Goal: Information Seeking & Learning: Learn about a topic

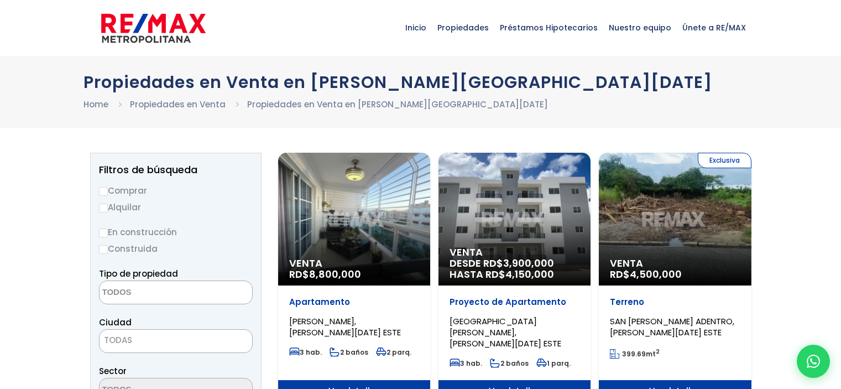
select select
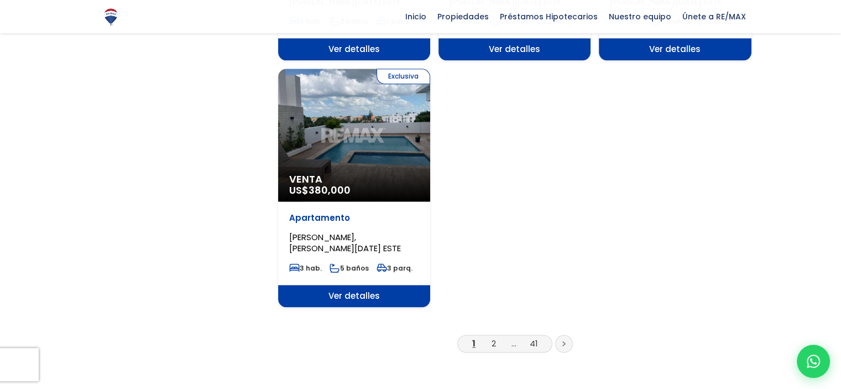
scroll to position [1390, 0]
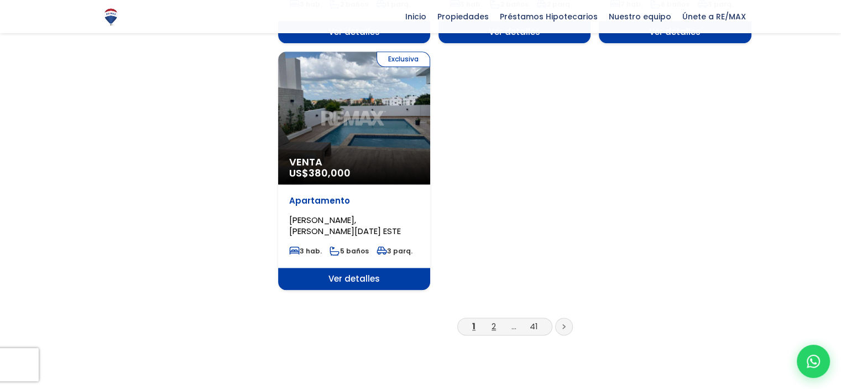
click at [492, 320] on link "2" at bounding box center [494, 326] width 4 height 12
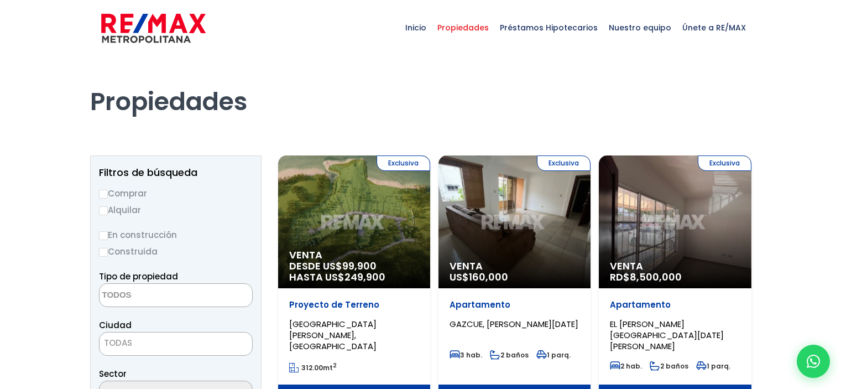
select select
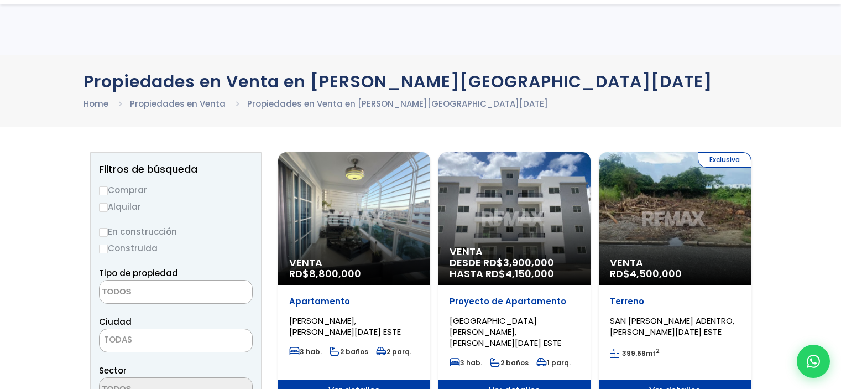
select select
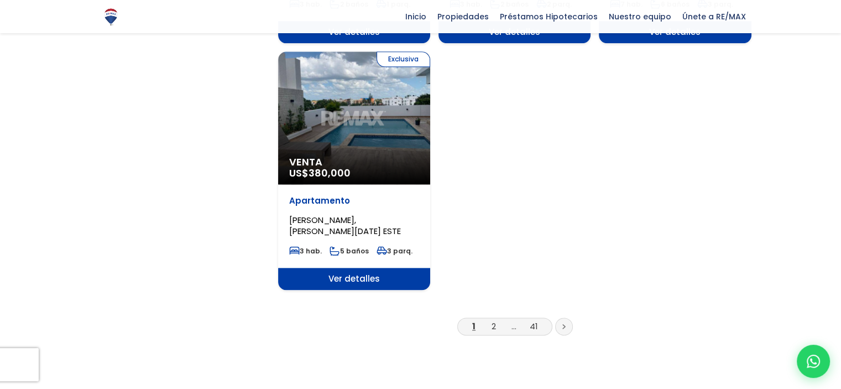
scroll to position [1390, 0]
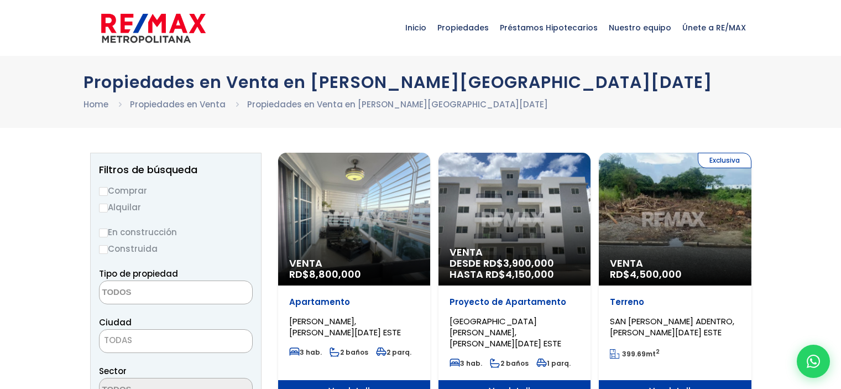
select select
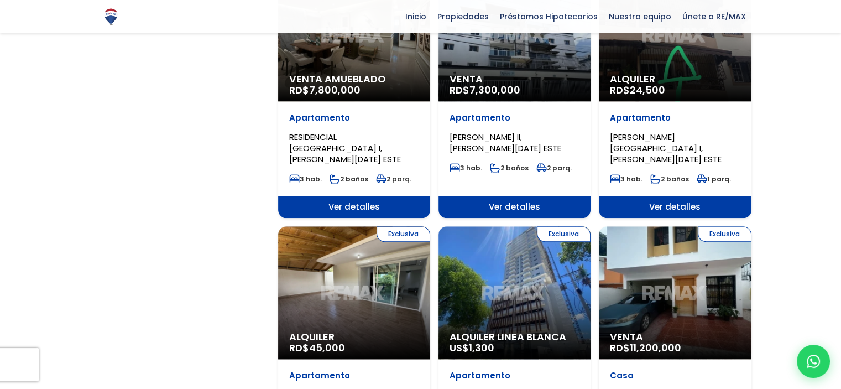
scroll to position [1590, 0]
